Goal: Information Seeking & Learning: Get advice/opinions

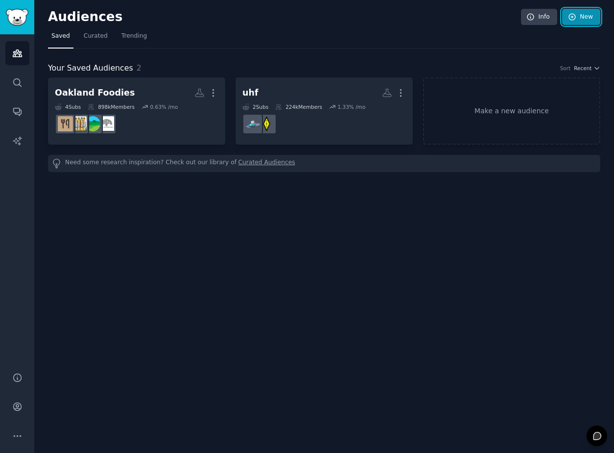
click at [585, 14] on link "New" at bounding box center [581, 17] width 38 height 17
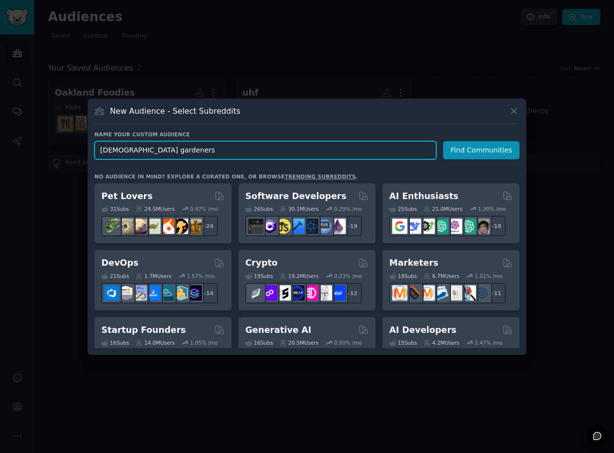
click at [135, 150] on input "[DEMOGRAPHIC_DATA] gardeners" at bounding box center [266, 150] width 342 height 18
type input "Australian home gardeners"
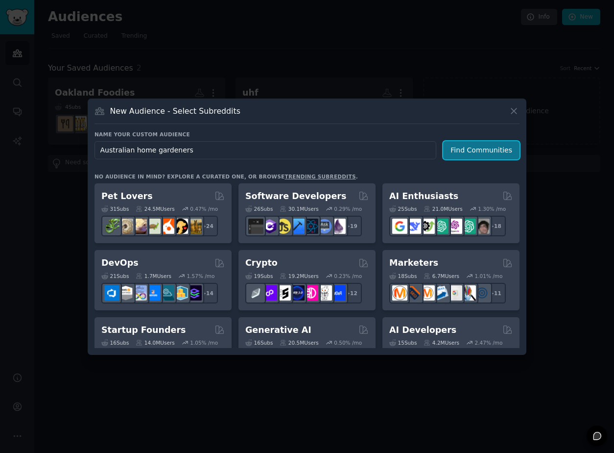
click at [477, 148] on button "Find Communities" at bounding box center [481, 150] width 76 height 18
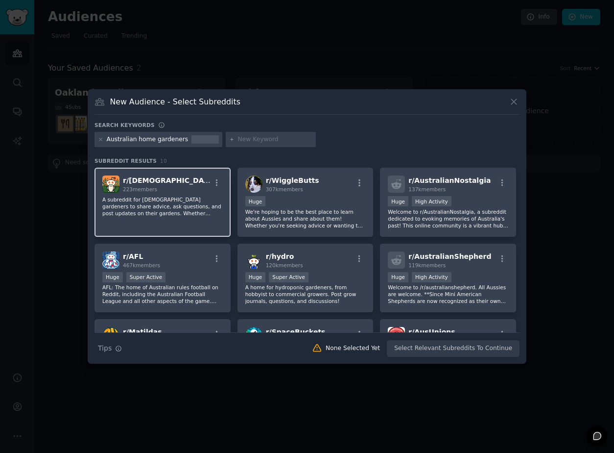
click at [188, 196] on p "A subreddit for [DEMOGRAPHIC_DATA] gardeners to share advice, ask questions, an…" at bounding box center [162, 206] width 120 height 21
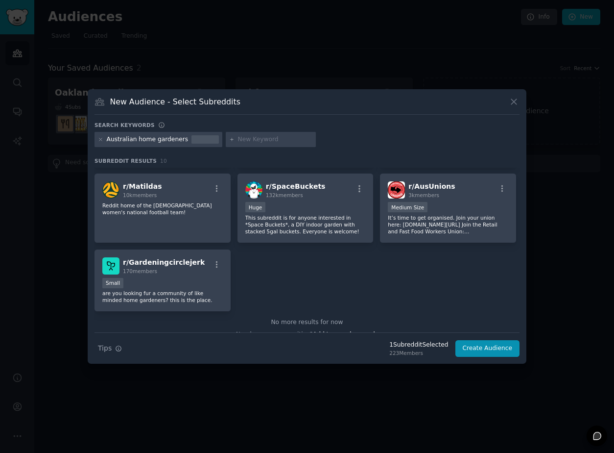
scroll to position [149, 0]
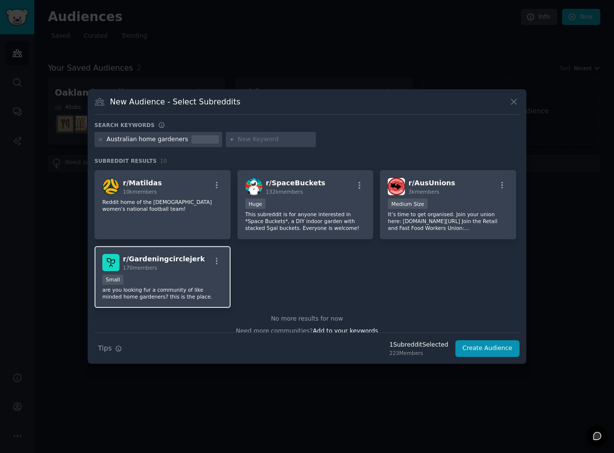
click at [209, 291] on p "are you looking fur a community of like minded home gardeners? this is the plac…" at bounding box center [162, 293] width 120 height 14
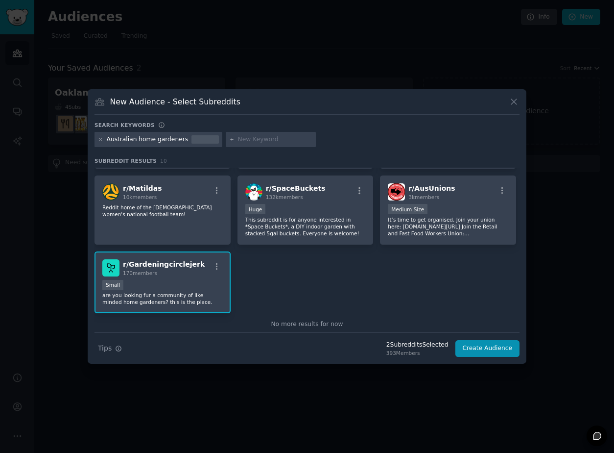
click at [211, 286] on div "Small" at bounding box center [162, 286] width 120 height 12
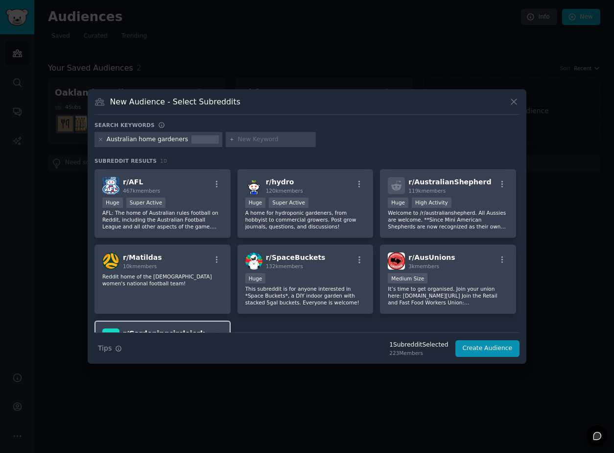
scroll to position [0, 0]
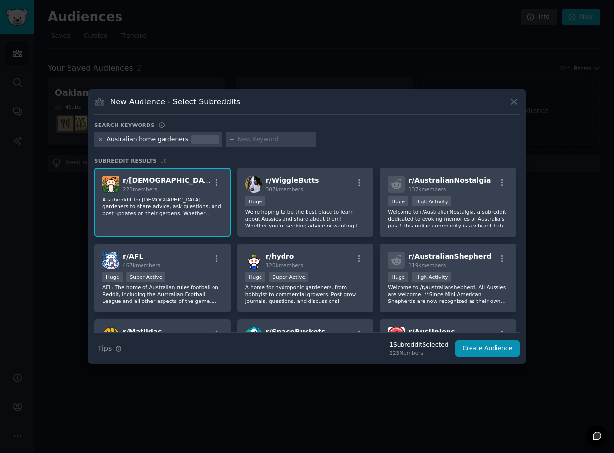
click at [260, 142] on input "text" at bounding box center [275, 139] width 74 height 9
type input "Home gardeners"
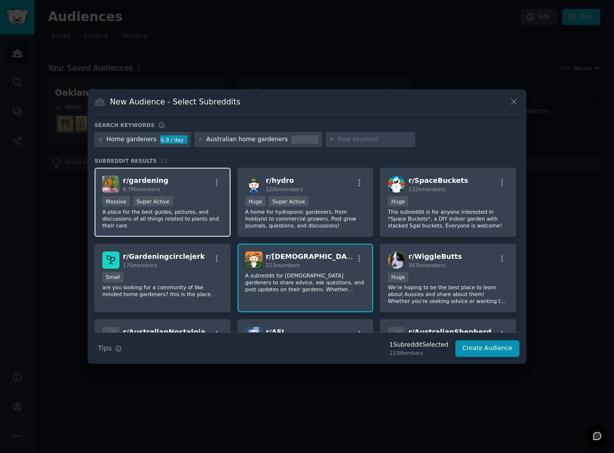
click at [193, 201] on div "Massive Super Active" at bounding box center [162, 202] width 120 height 12
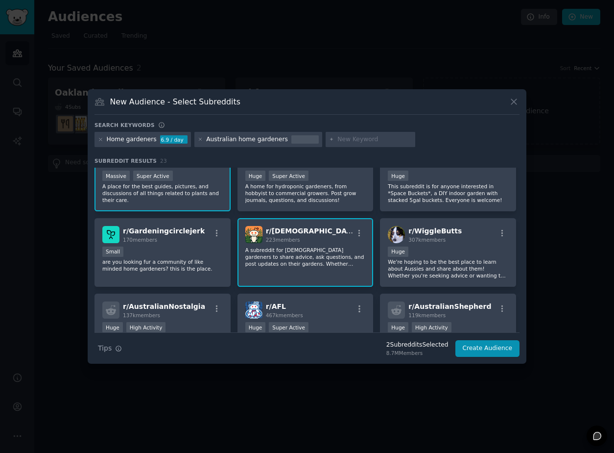
scroll to position [29, 0]
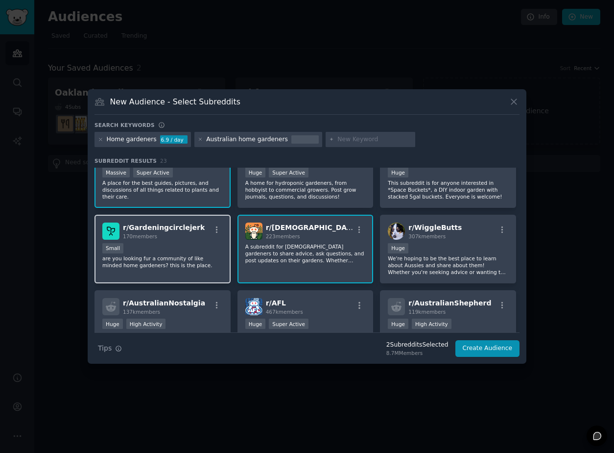
click at [162, 245] on div "Small" at bounding box center [162, 249] width 120 height 12
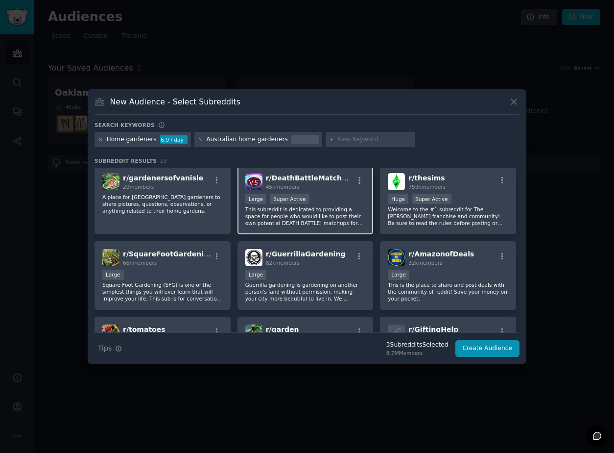
scroll to position [0, 0]
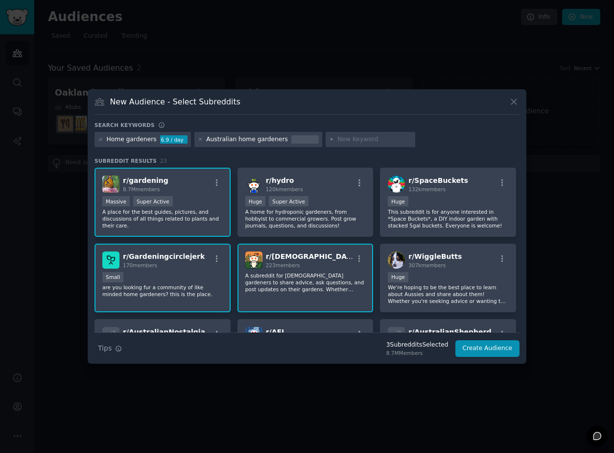
click at [348, 138] on input "text" at bounding box center [374, 139] width 74 height 9
type input "vegetabel gardening"
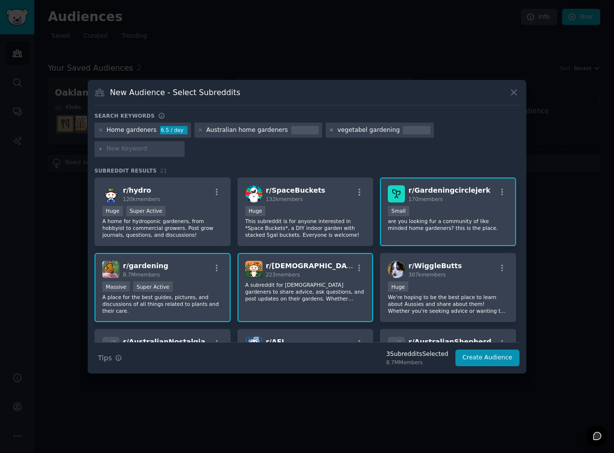
click at [329, 133] on icon at bounding box center [331, 129] width 5 height 5
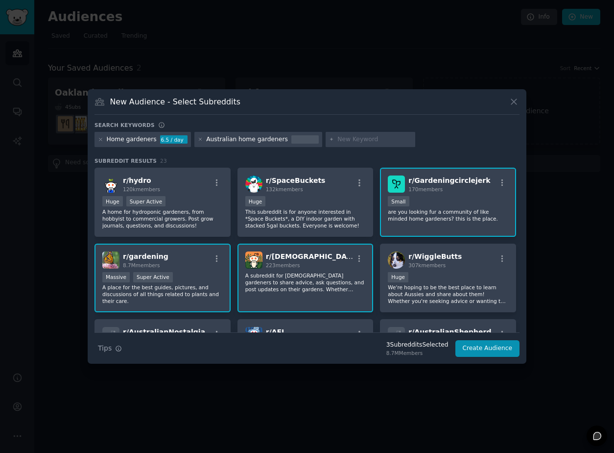
click at [337, 138] on input "text" at bounding box center [374, 139] width 74 height 9
type input "vegetable"
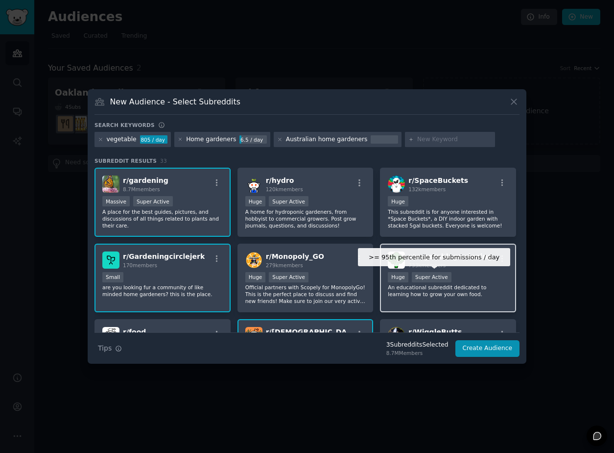
click at [431, 273] on div "Super Active" at bounding box center [432, 277] width 40 height 10
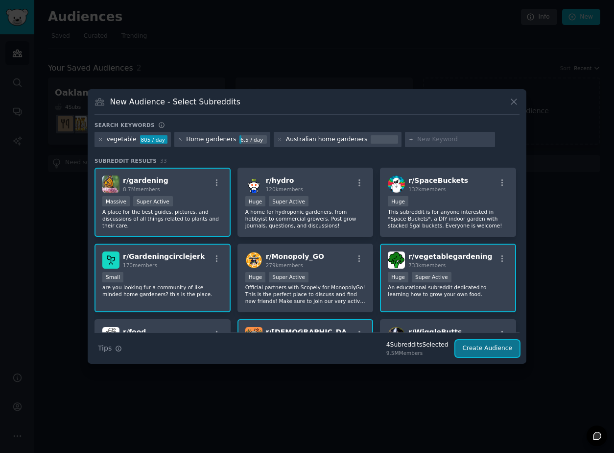
click at [481, 347] on button "Create Audience" at bounding box center [488, 348] width 65 height 17
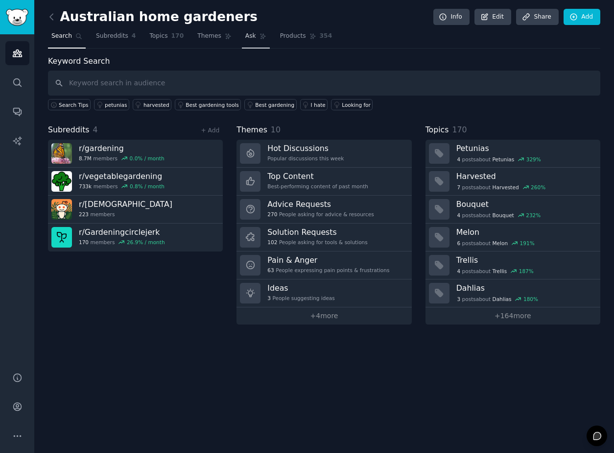
click at [253, 37] on link "Ask" at bounding box center [256, 38] width 28 height 20
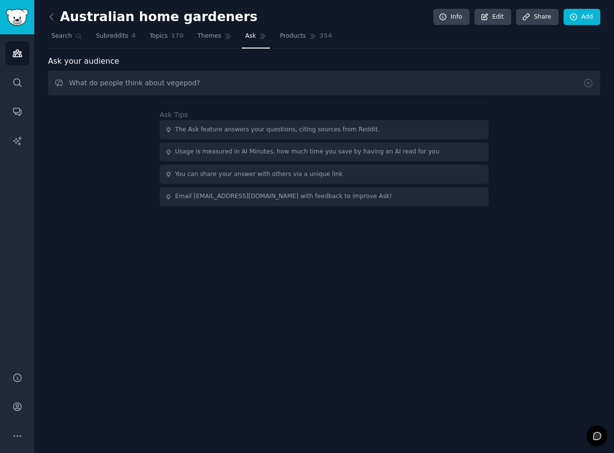
type input "What do people think about vegepod?"
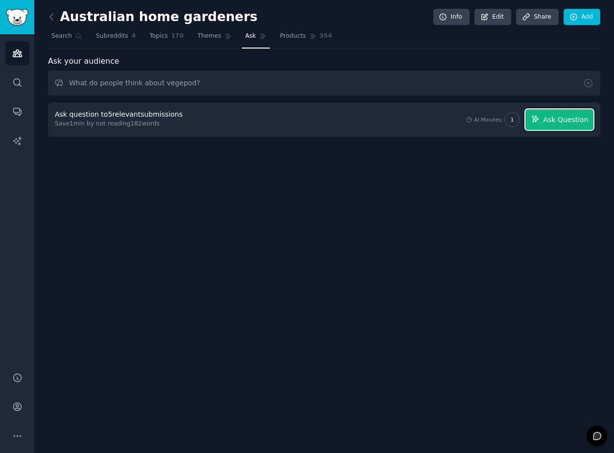
click at [569, 121] on span "Ask Question" at bounding box center [565, 120] width 45 height 10
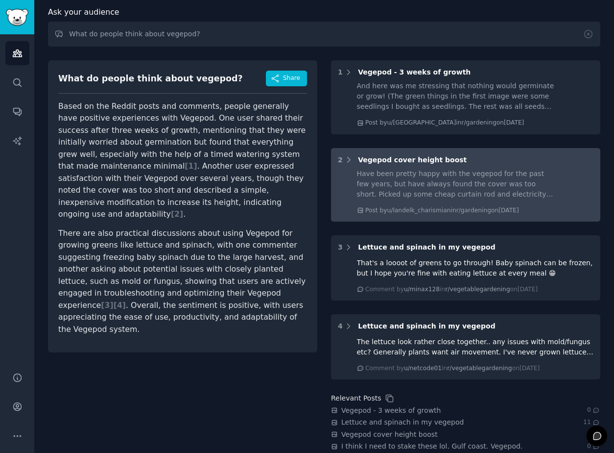
scroll to position [94, 0]
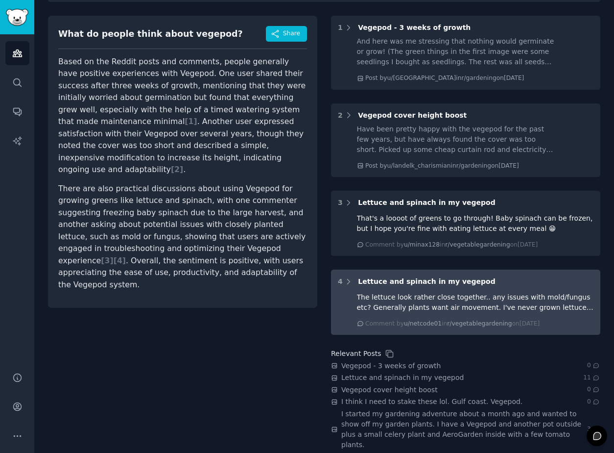
click at [384, 295] on div "The lettuce look rather close together.. any issues with mold/fungus etc? Gener…" at bounding box center [475, 302] width 237 height 21
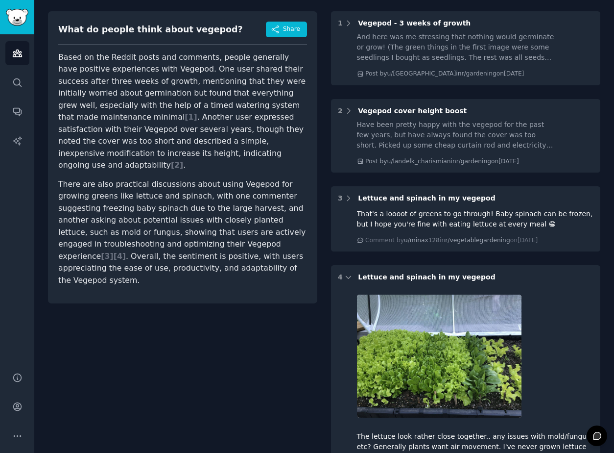
scroll to position [93, 0]
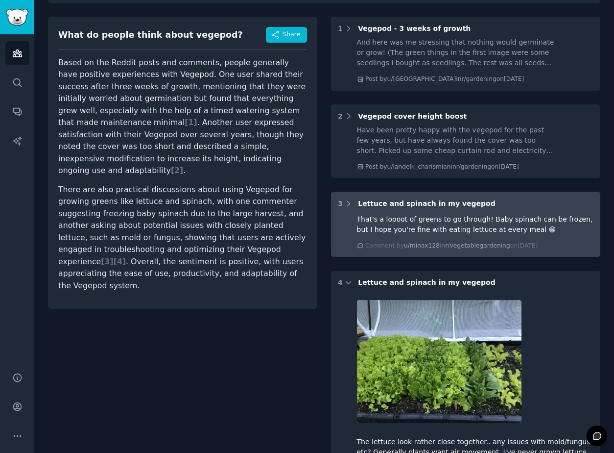
click at [349, 227] on div "That's a loooot of greens to go through! Baby spinach can be frozen, but I hope…" at bounding box center [466, 231] width 256 height 38
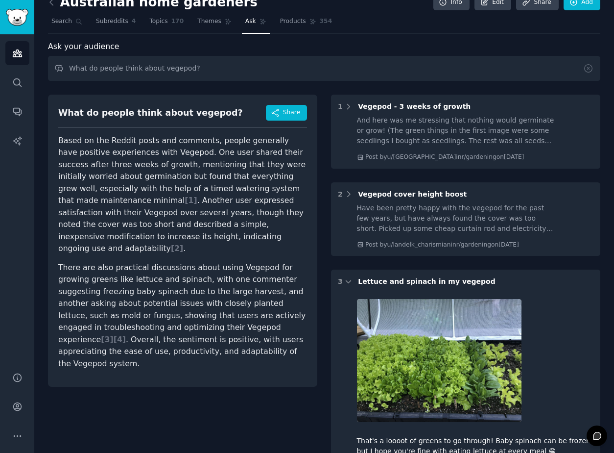
scroll to position [0, 0]
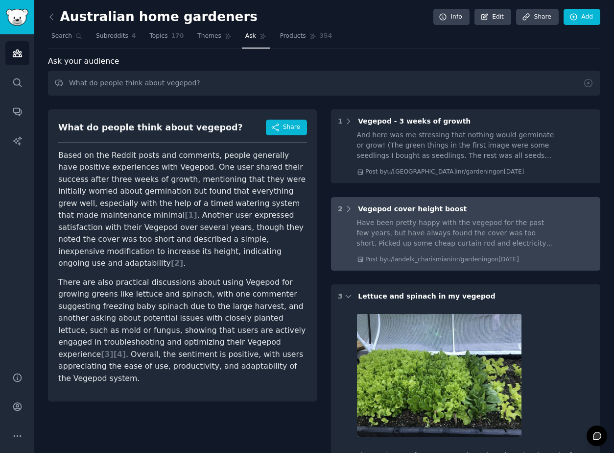
click at [350, 240] on div "Have been pretty happy with the vegepod for the past few years, but have always…" at bounding box center [466, 240] width 256 height 47
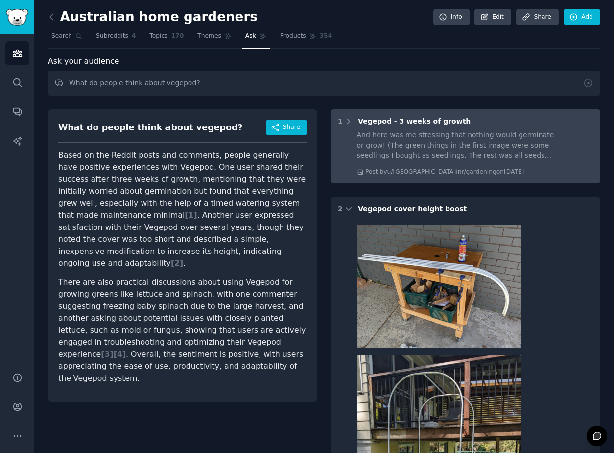
click at [364, 144] on div "And here was me stressing that nothing would germinate or grow! (The green thin…" at bounding box center [455, 145] width 197 height 31
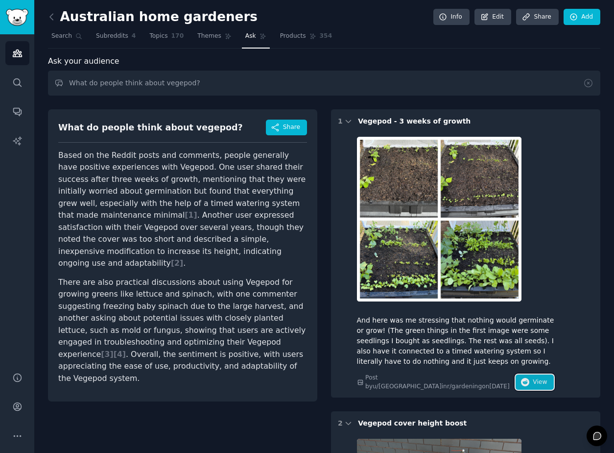
click at [532, 375] on button "View" at bounding box center [535, 382] width 38 height 16
click at [214, 37] on span "Themes" at bounding box center [209, 36] width 24 height 9
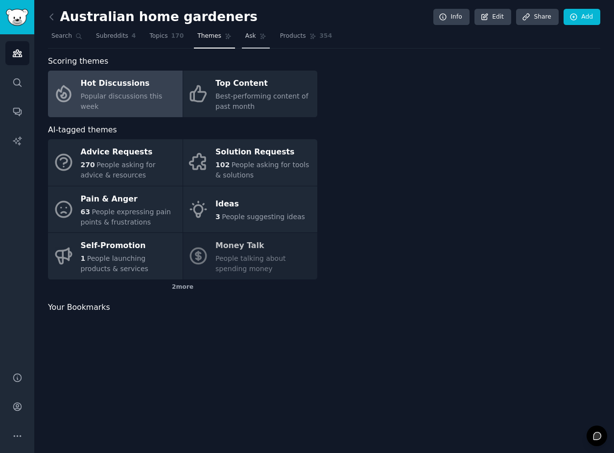
click at [245, 37] on span "Ask" at bounding box center [250, 36] width 11 height 9
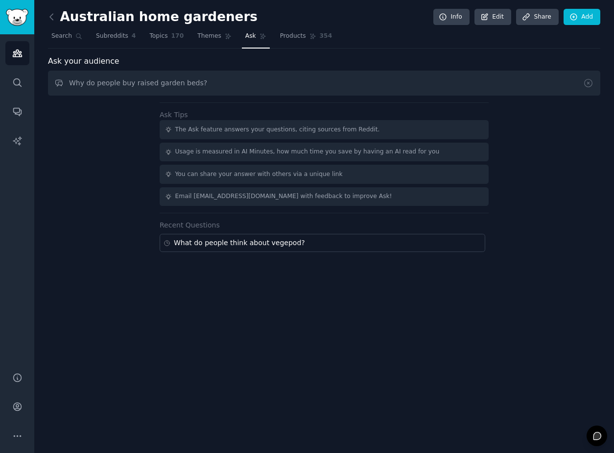
type input "Why do people buy raised garden beds?"
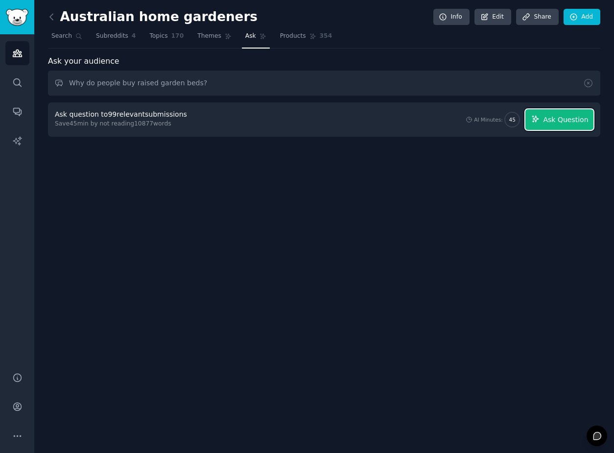
click at [537, 117] on icon "button" at bounding box center [535, 119] width 6 height 6
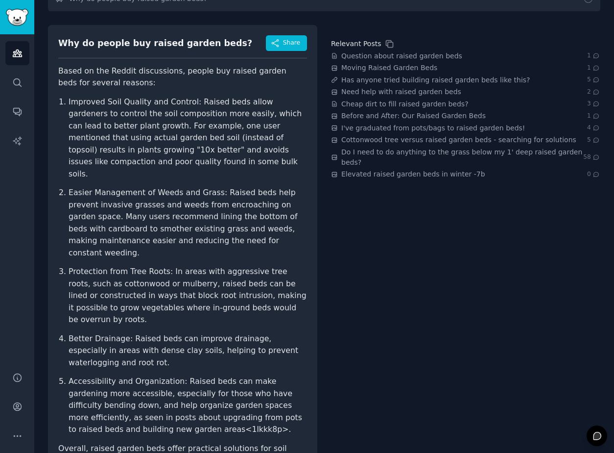
scroll to position [117, 0]
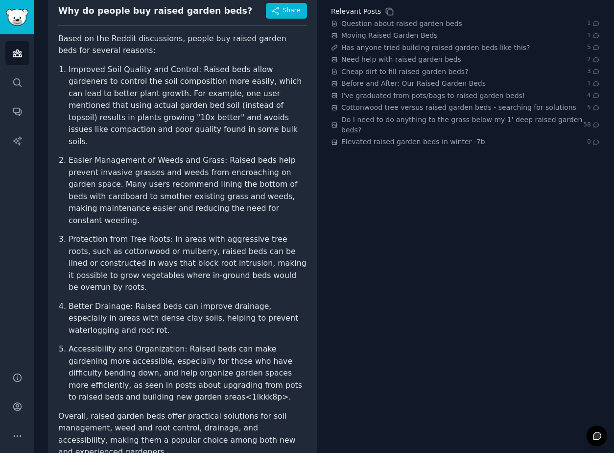
click at [138, 362] on p "Accessibility and Organization: Raised beds can make gardening more accessible,…" at bounding box center [188, 373] width 239 height 60
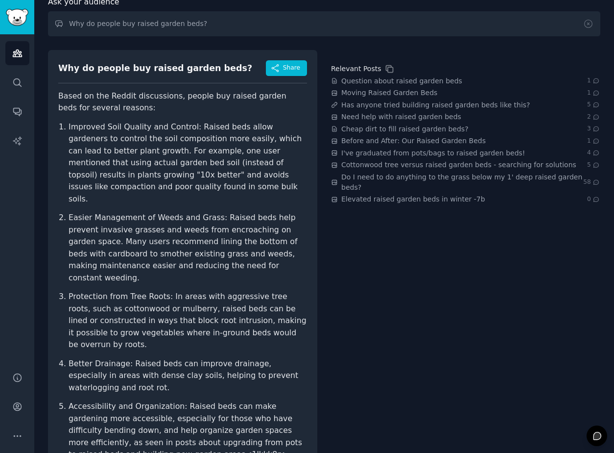
scroll to position [57, 0]
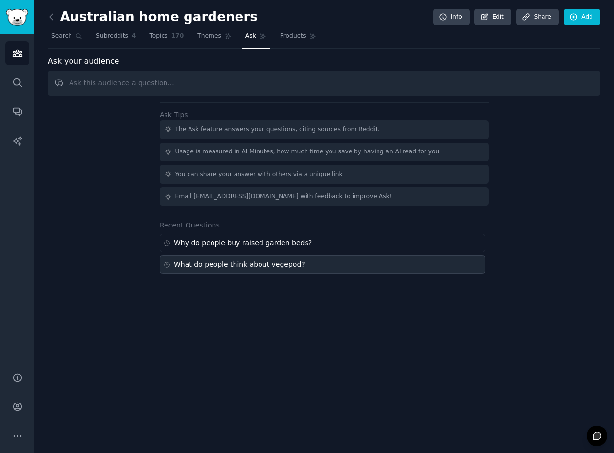
click at [206, 270] on div "What do people think about vegepod?" at bounding box center [323, 264] width 326 height 18
type input "What do people think about vegepod?"
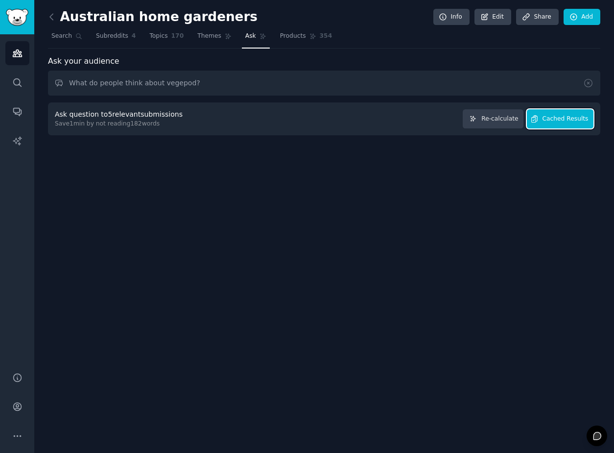
click at [548, 116] on span "Cached Results" at bounding box center [566, 119] width 46 height 9
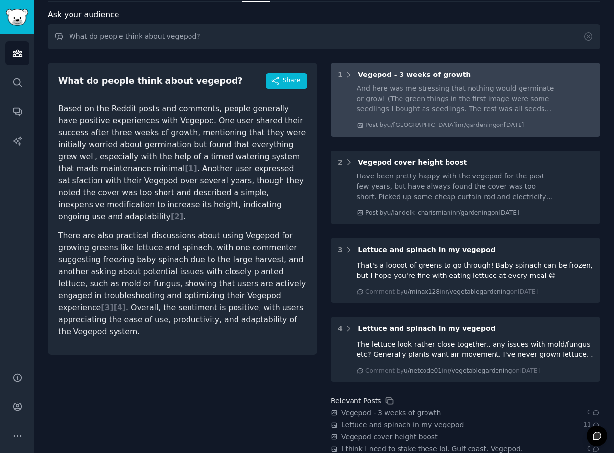
scroll to position [71, 0]
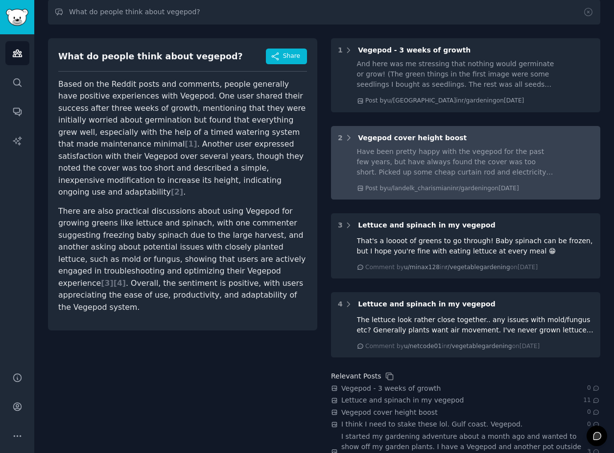
click at [445, 147] on div "Have been pretty happy with the vegepod for the past few years, but have always…" at bounding box center [455, 161] width 197 height 31
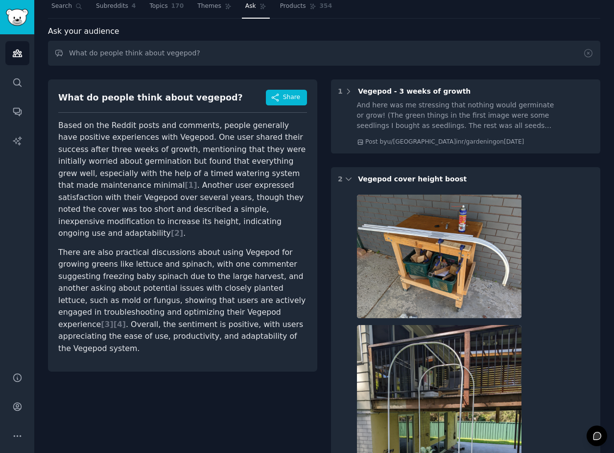
scroll to position [0, 0]
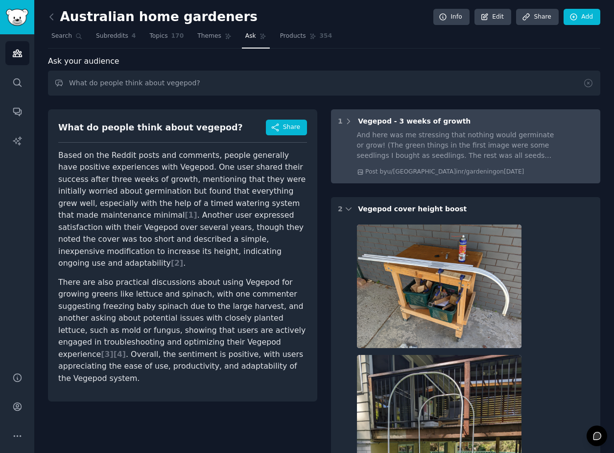
click at [424, 132] on div "And here was me stressing that nothing would germinate or grow! (The green thin…" at bounding box center [455, 145] width 197 height 31
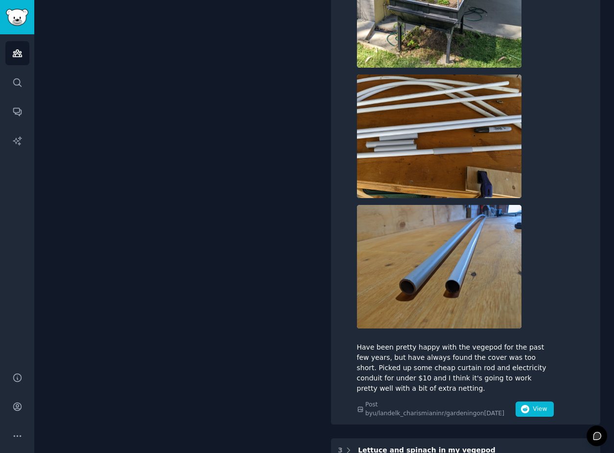
scroll to position [718, 0]
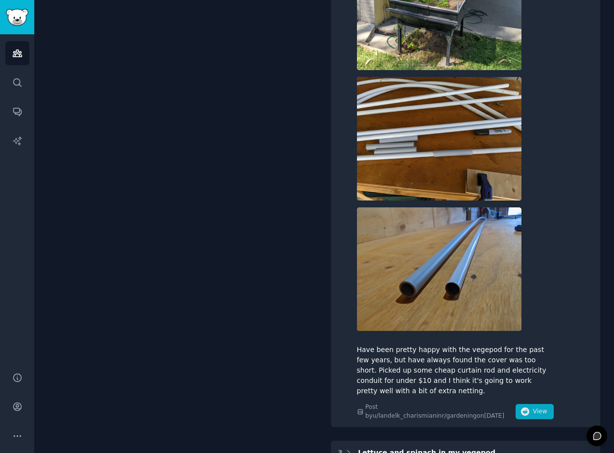
click at [533, 409] on span "View" at bounding box center [540, 411] width 14 height 9
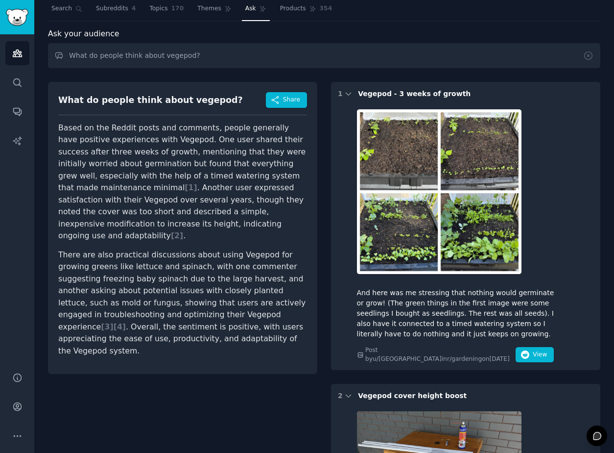
scroll to position [30, 0]
